Goal: Task Accomplishment & Management: Manage account settings

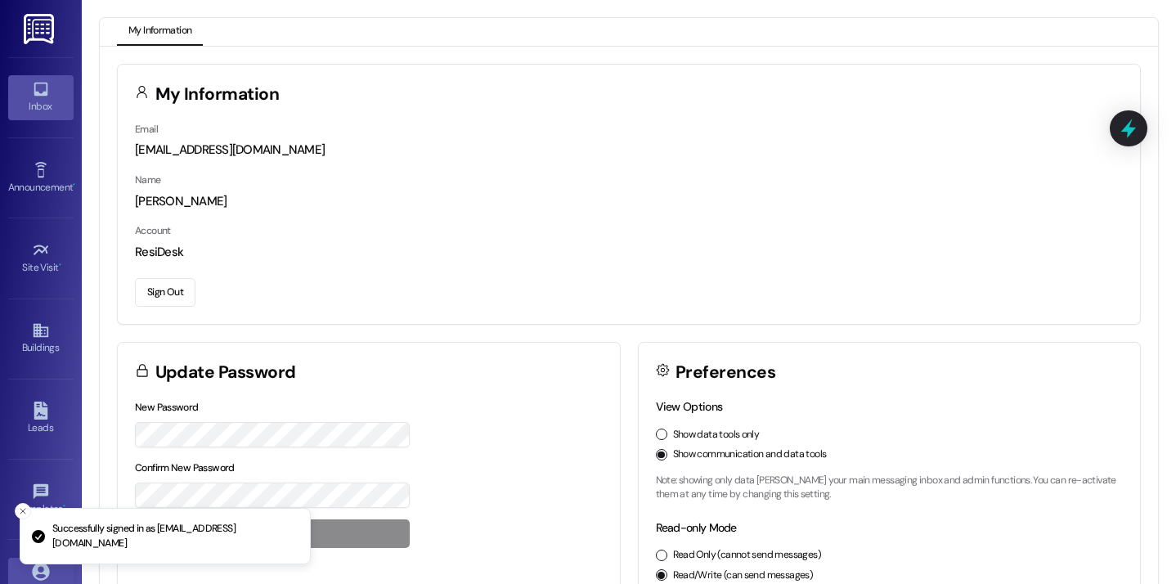
click at [55, 83] on link "Inbox" at bounding box center [40, 97] width 65 height 44
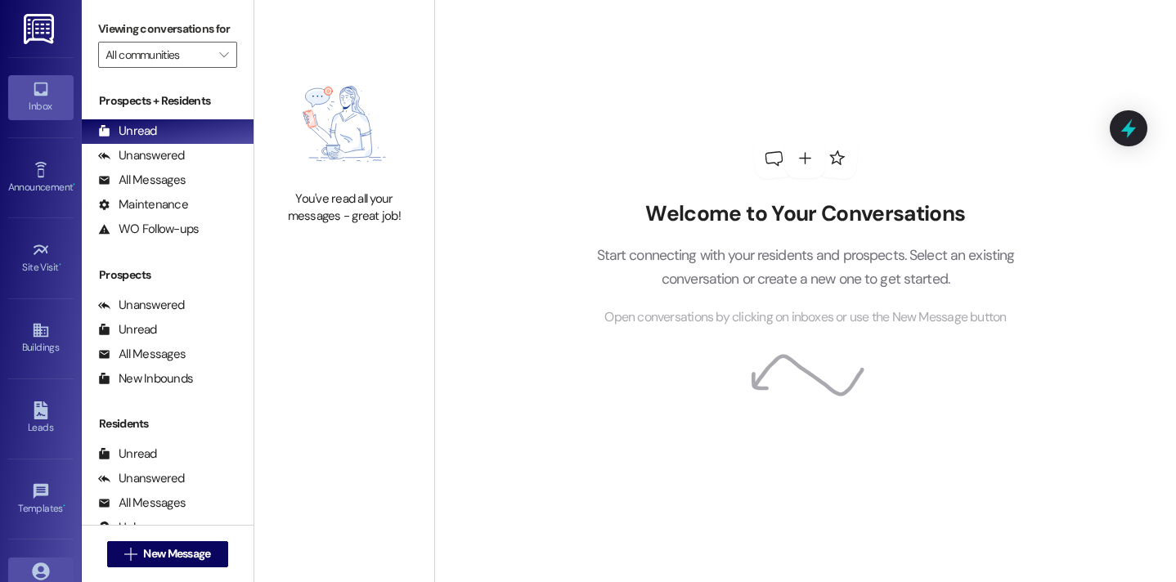
click at [43, 572] on icon at bounding box center [40, 571] width 17 height 17
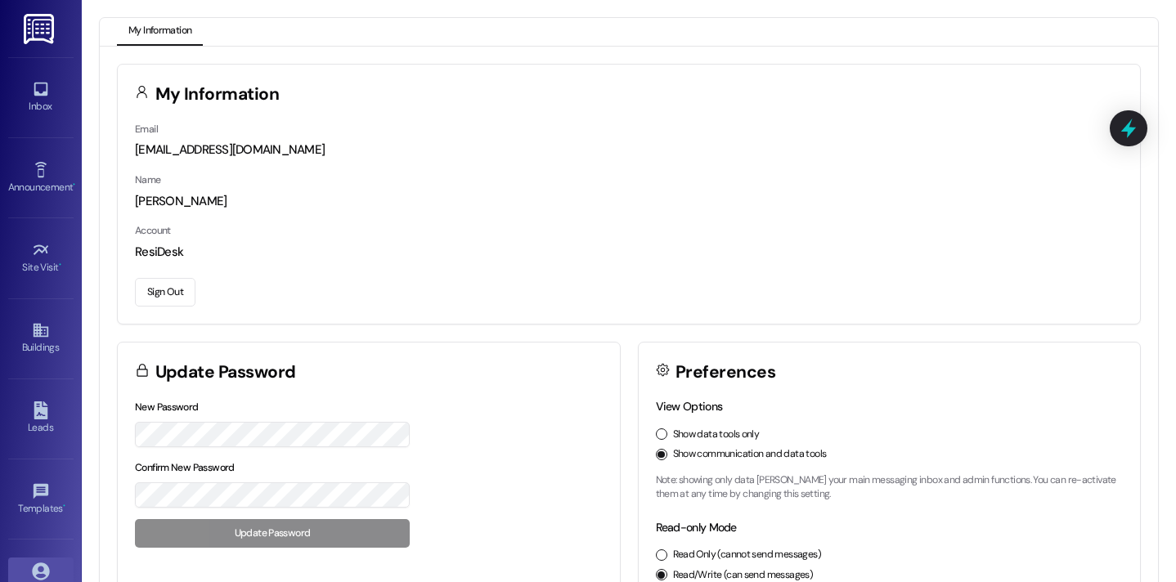
click at [163, 294] on button "Sign Out" at bounding box center [165, 292] width 61 height 29
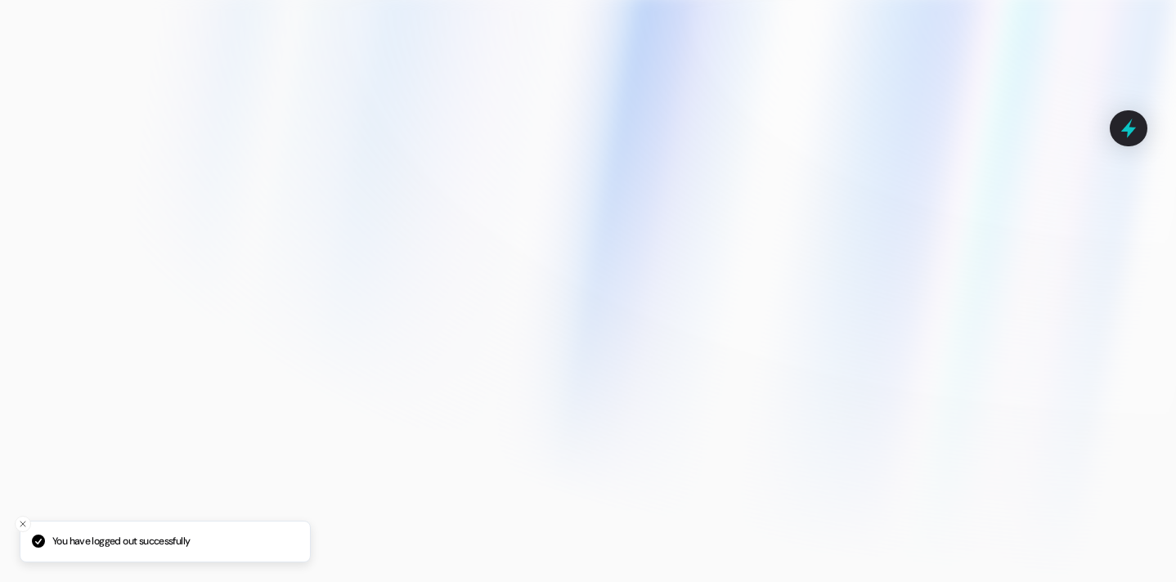
type input "[EMAIL_ADDRESS][DOMAIN_NAME]"
